Goal: Task Accomplishment & Management: Complete application form

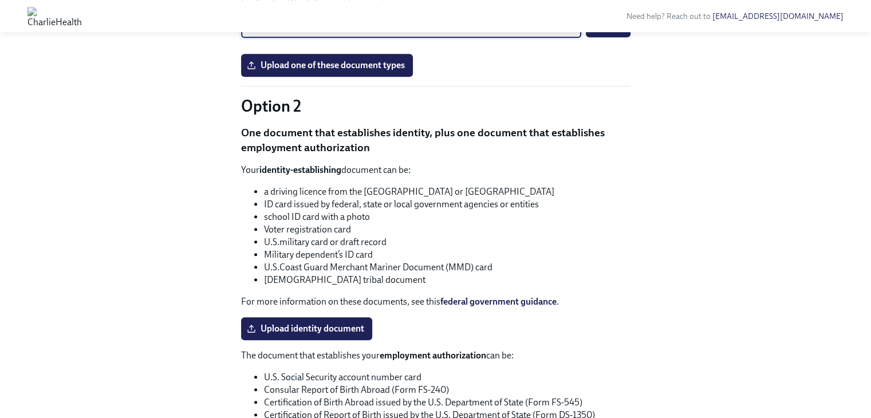
scroll to position [925, 0]
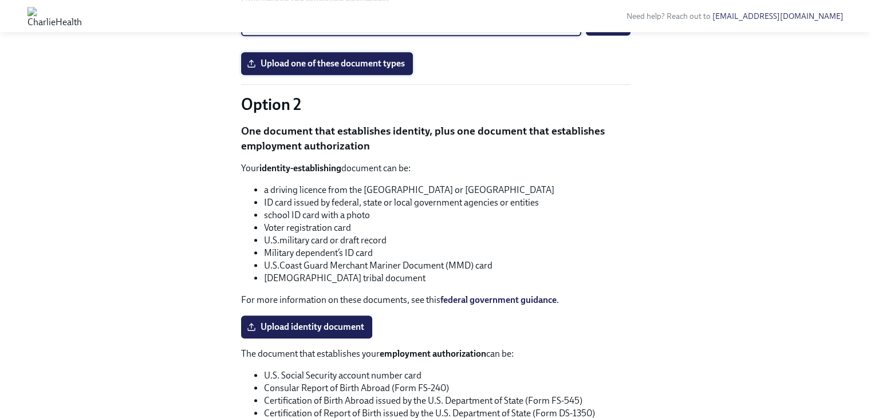
click at [401, 69] on span "Upload one of these document types" at bounding box center [327, 63] width 156 height 11
click at [0, 0] on input "Upload one of these document types" at bounding box center [0, 0] width 0 height 0
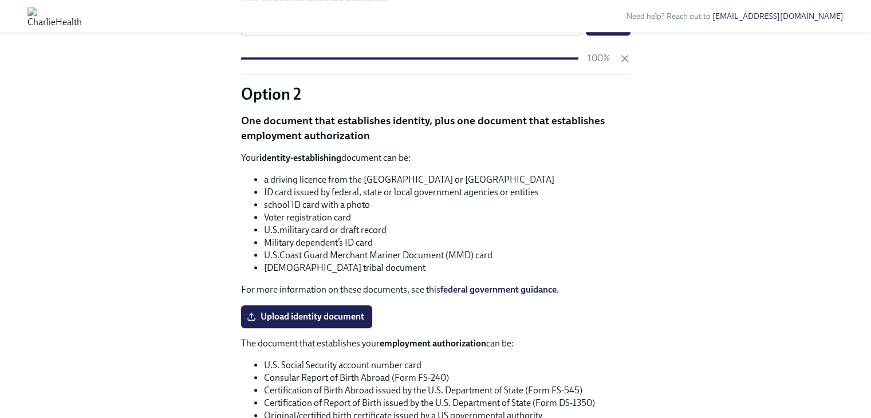
drag, startPoint x: 616, startPoint y: 211, endPoint x: 701, endPoint y: 253, distance: 94.2
click at [701, 253] on div "Hi [PERSON_NAME]! This is your personal task list for [PERSON_NAME] Health Onbo…" at bounding box center [435, 26] width 834 height 1783
click at [607, 36] on button "Submit" at bounding box center [608, 24] width 45 height 23
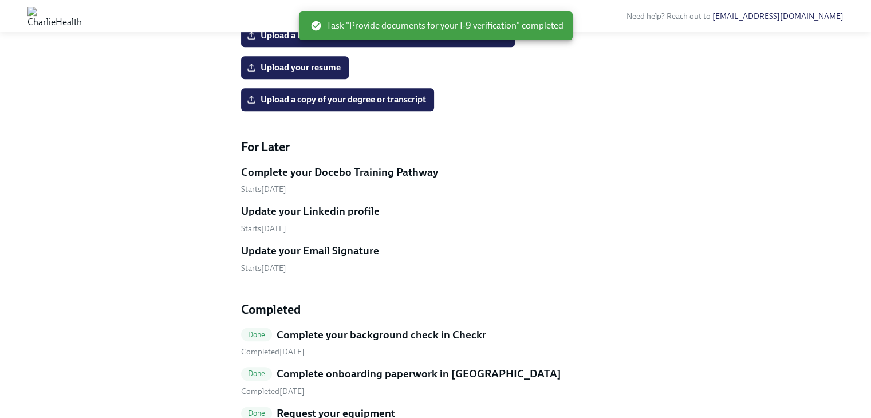
scroll to position [556, 0]
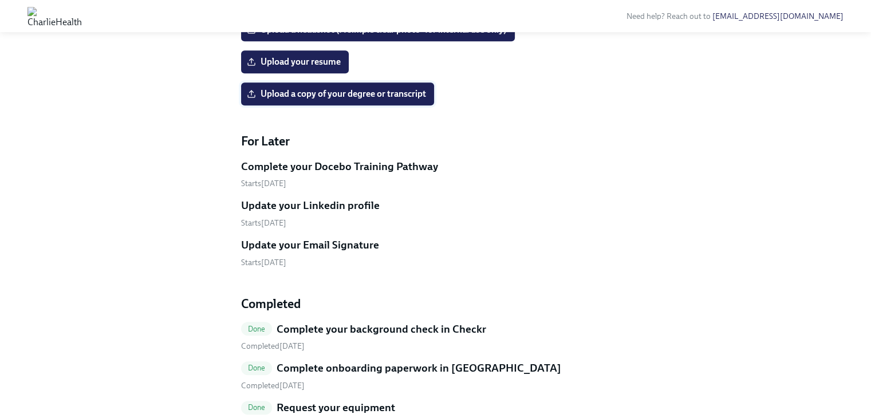
click at [341, 105] on label "Upload a copy of your degree or transcript" at bounding box center [337, 93] width 193 height 23
click at [0, 0] on input "Upload a copy of your degree or transcript" at bounding box center [0, 0] width 0 height 0
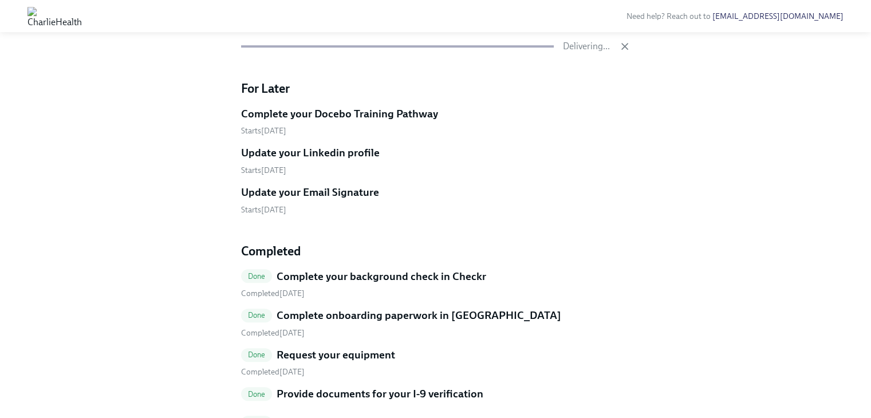
scroll to position [594, 0]
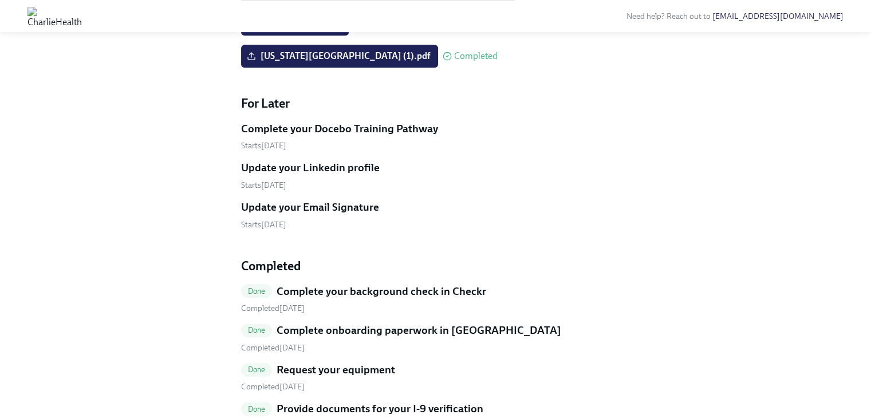
click at [328, 30] on span "Upload your resume" at bounding box center [295, 23] width 92 height 11
click at [0, 0] on input "Upload your resume" at bounding box center [0, 0] width 0 height 0
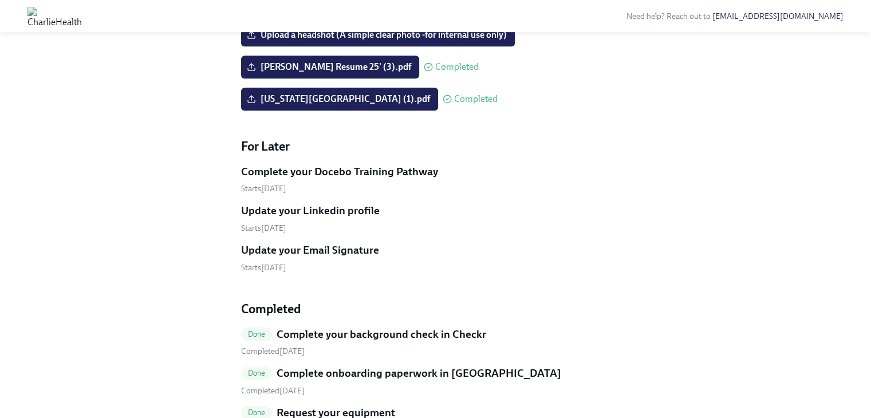
scroll to position [549, 0]
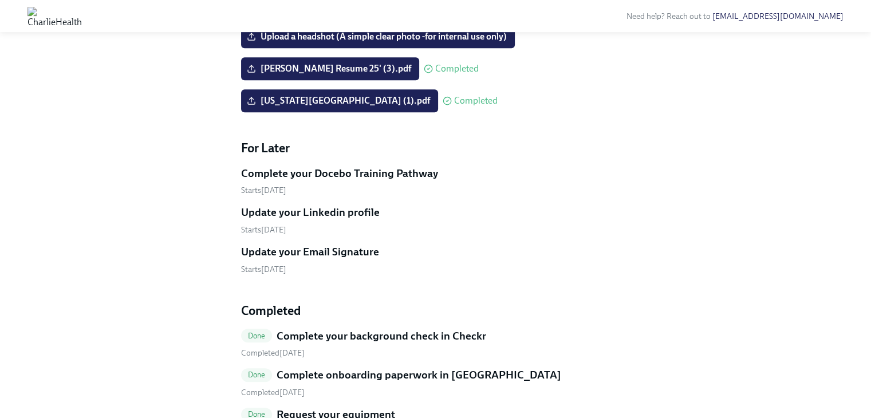
click at [806, 272] on div "Hi [PERSON_NAME]! This is your personal task list for [PERSON_NAME] Health Onbo…" at bounding box center [435, 21] width 834 height 1022
click at [353, 42] on span "Upload a headshot (A simple clear photo -for internal use only)" at bounding box center [378, 36] width 258 height 11
click at [0, 0] on input "Upload a headshot (A simple clear photo -for internal use only)" at bounding box center [0, 0] width 0 height 0
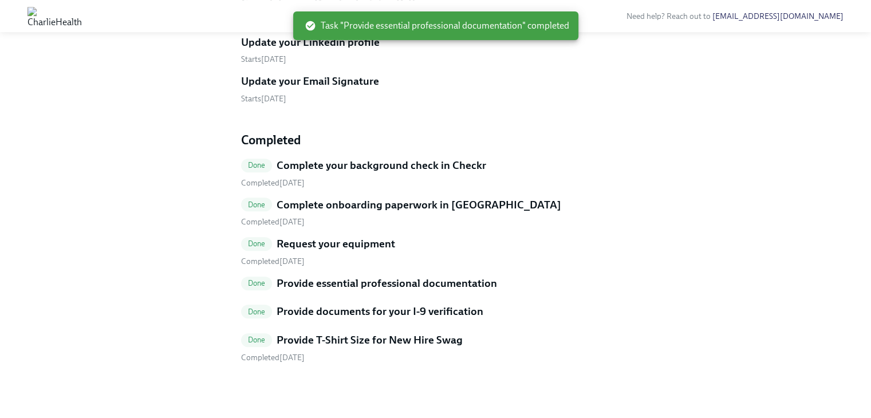
scroll to position [747, 0]
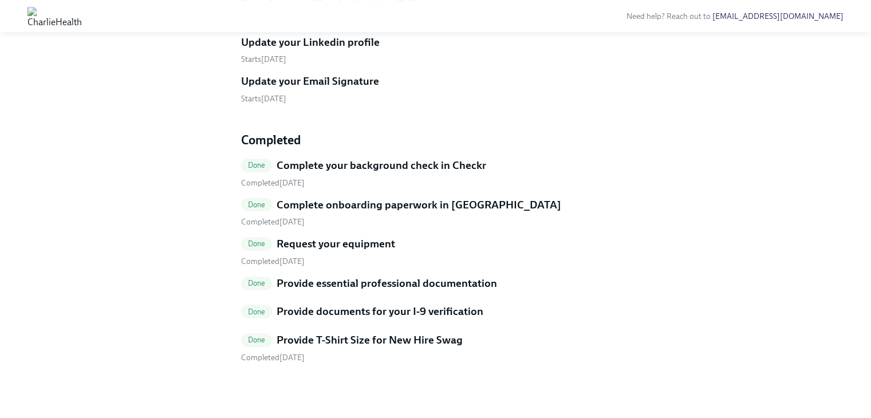
click at [556, 261] on div "Completed [DATE]" at bounding box center [435, 261] width 389 height 11
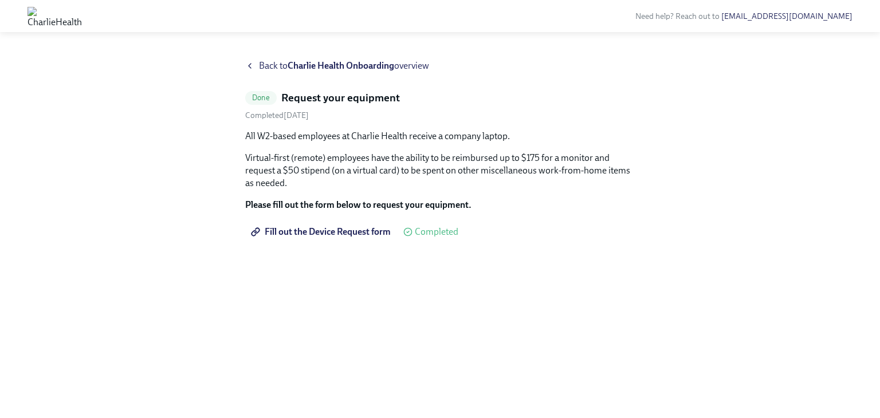
click at [266, 66] on span "Back to Charlie Health Onboarding overview" at bounding box center [344, 66] width 170 height 13
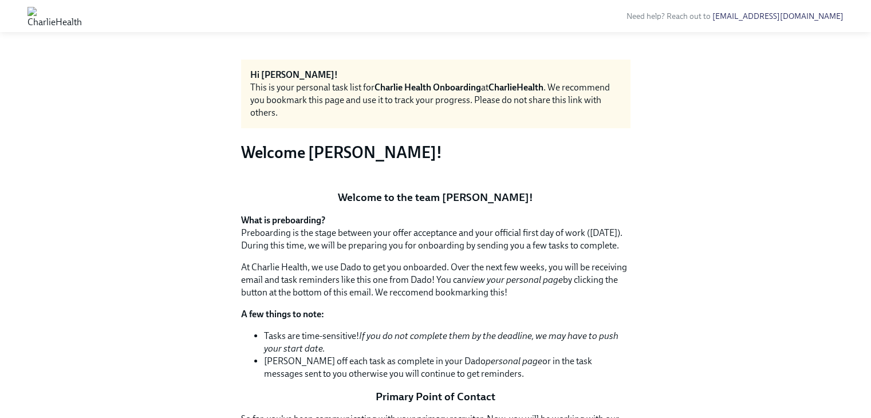
click at [507, 181] on button "Zoom image" at bounding box center [435, 181] width 389 height 0
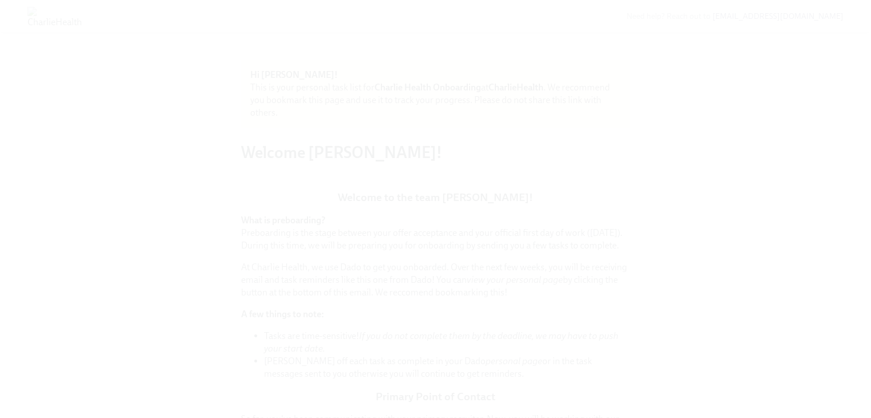
click at [515, 255] on button "Unzoom image" at bounding box center [435, 209] width 871 height 418
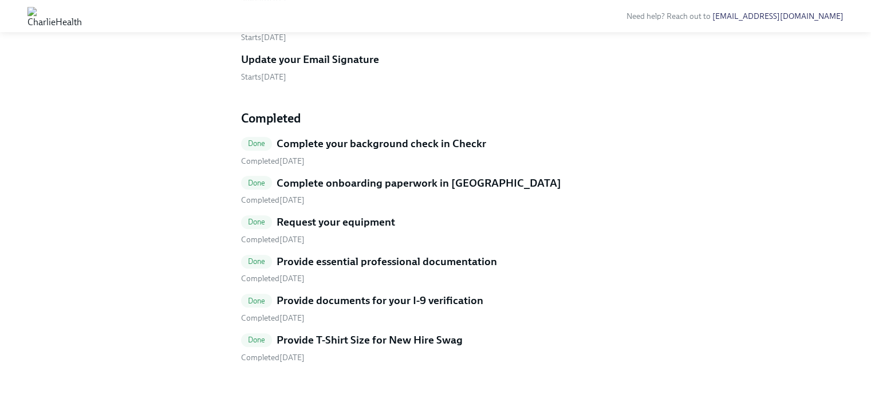
scroll to position [735, 0]
click at [338, 67] on h5 "Update your Email Signature" at bounding box center [310, 59] width 138 height 15
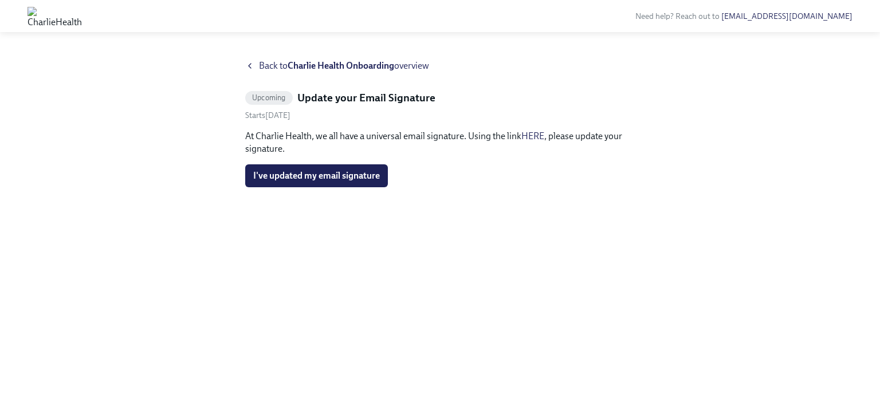
click at [282, 98] on span "Upcoming" at bounding box center [269, 97] width 48 height 9
click at [251, 57] on div "Back to [PERSON_NAME] Health Onboarding overview Upcoming Update your Email Sig…" at bounding box center [440, 232] width 880 height 372
click at [254, 61] on div "Back to Charlie Health Onboarding overview" at bounding box center [439, 66] width 389 height 13
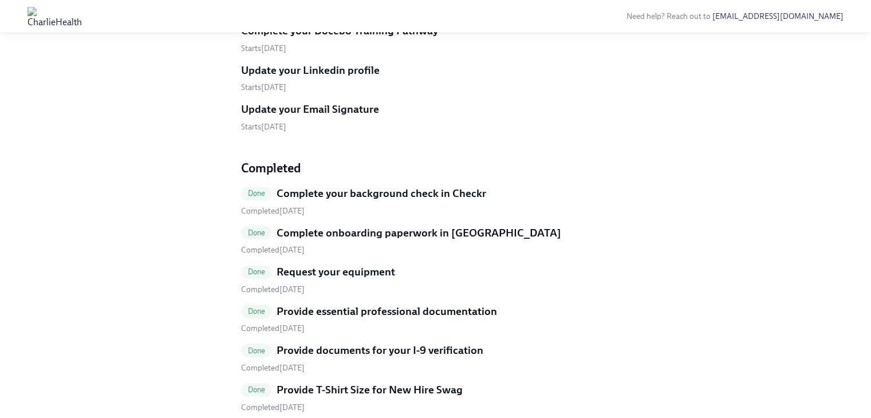
scroll to position [536, 0]
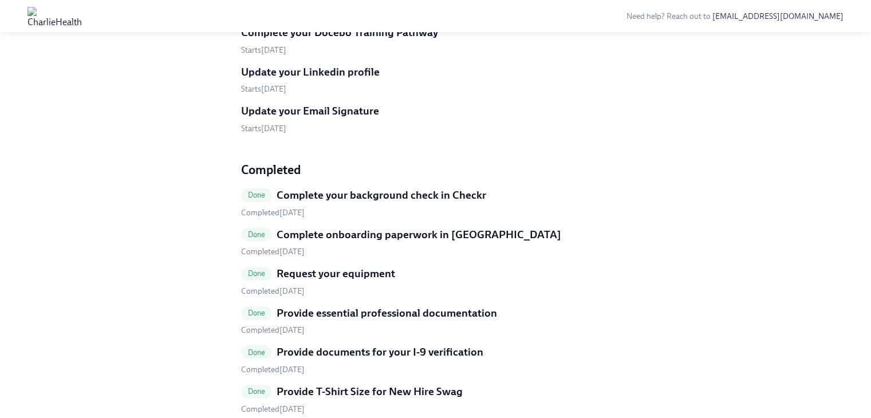
click at [359, 40] on h5 "Complete your Docebo Training Pathway" at bounding box center [339, 32] width 197 height 15
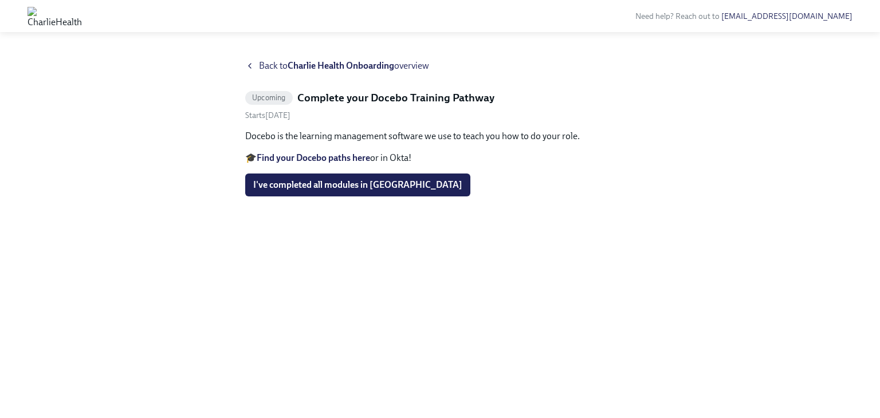
click at [322, 155] on strong "Find your Docebo paths here" at bounding box center [313, 157] width 113 height 11
click at [257, 62] on div "Back to Charlie Health Onboarding overview" at bounding box center [439, 66] width 389 height 13
